Goal: Transaction & Acquisition: Purchase product/service

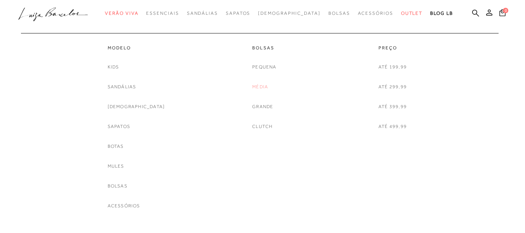
click at [268, 86] on link "Média" at bounding box center [260, 87] width 16 height 8
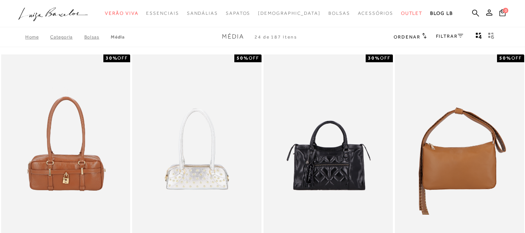
click at [460, 36] on icon at bounding box center [460, 36] width 5 height 4
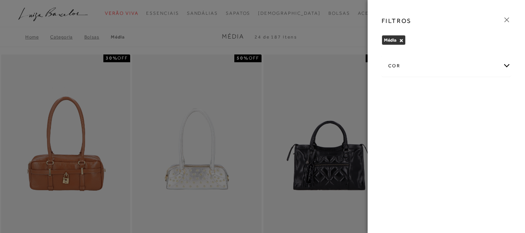
click at [396, 67] on div "cor" at bounding box center [446, 66] width 129 height 21
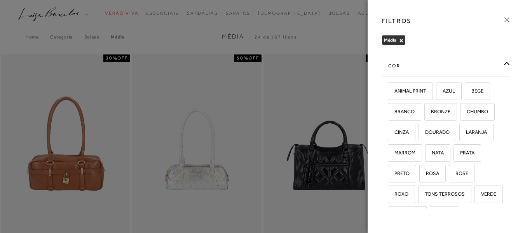
click at [396, 67] on div "cor" at bounding box center [446, 66] width 129 height 21
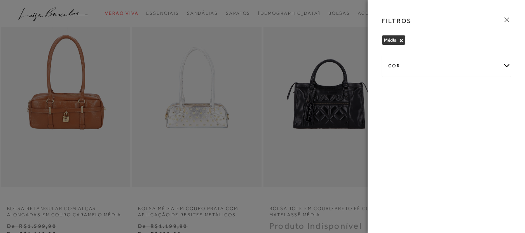
scroll to position [156, 0]
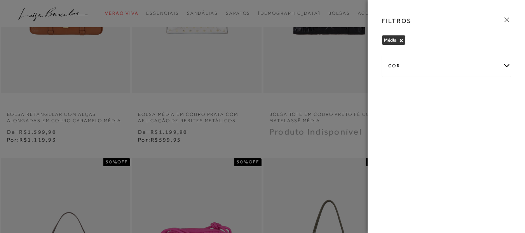
click at [281, 77] on div at bounding box center [262, 116] width 525 height 233
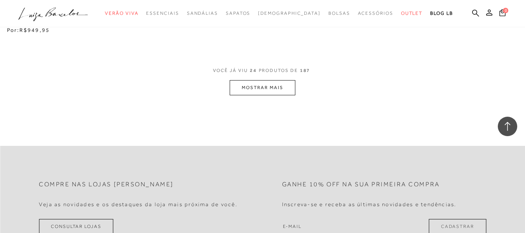
scroll to position [1556, 0]
click at [270, 86] on button "MOSTRAR MAIS" at bounding box center [262, 88] width 65 height 15
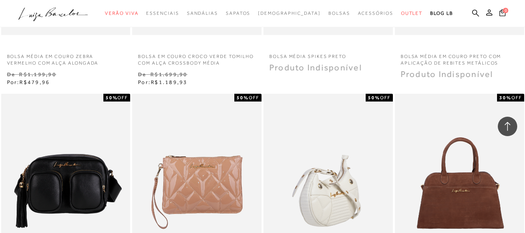
scroll to position [2139, 0]
